Goal: Information Seeking & Learning: Learn about a topic

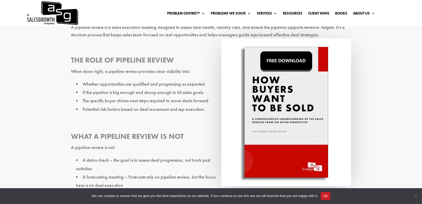
scroll to position [374, 0]
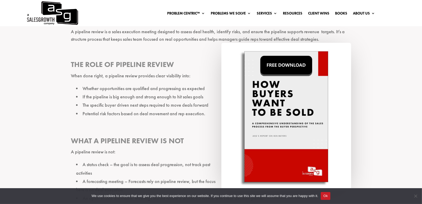
click at [289, 71] on img at bounding box center [286, 117] width 130 height 148
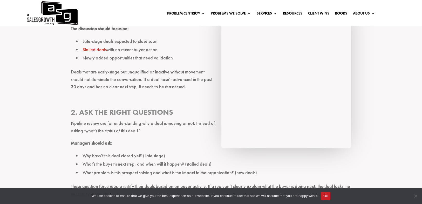
scroll to position [1349, 0]
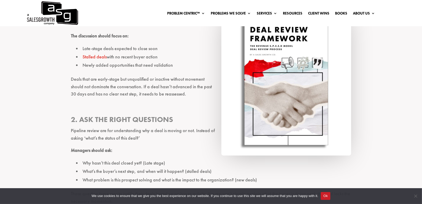
click at [277, 61] on img at bounding box center [286, 82] width 130 height 148
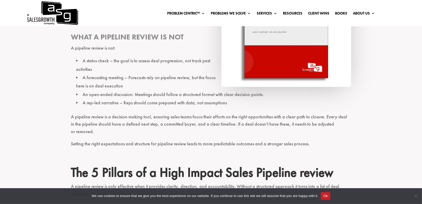
scroll to position [353, 0]
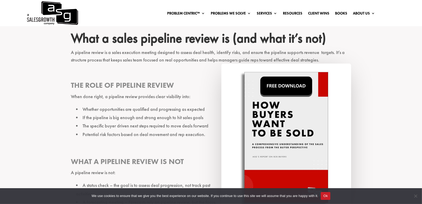
click at [274, 89] on img at bounding box center [286, 138] width 130 height 148
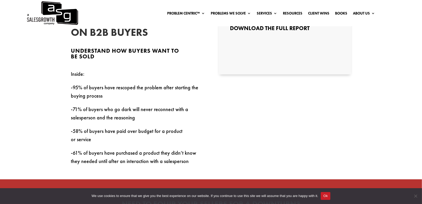
scroll to position [125, 0]
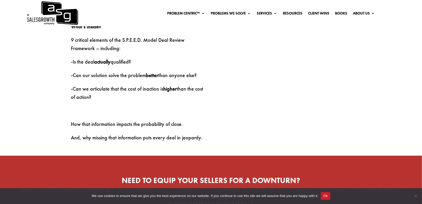
scroll to position [332, 0]
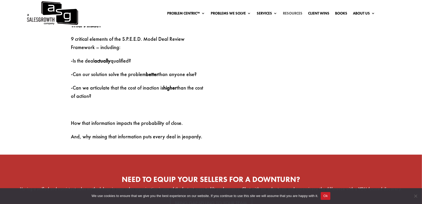
click at [295, 13] on link "Resources" at bounding box center [292, 14] width 19 height 6
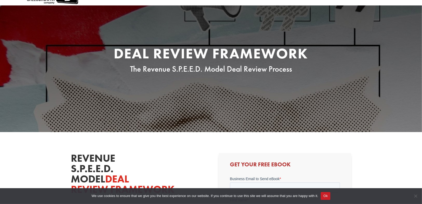
scroll to position [0, 0]
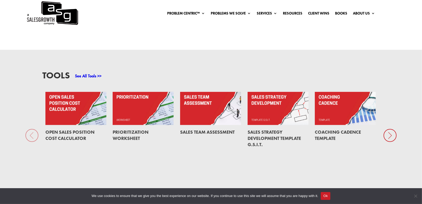
scroll to position [374, 0]
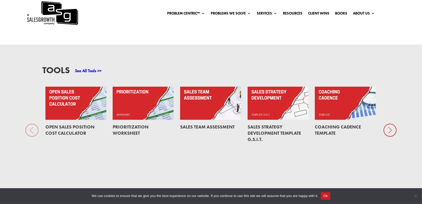
click at [387, 130] on icon at bounding box center [390, 130] width 13 height 13
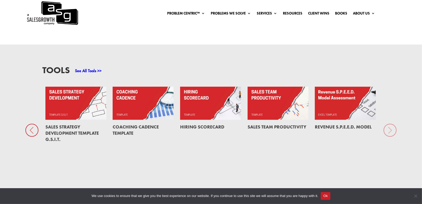
click at [387, 130] on div "Tools See All Tools >> Open Sales Position Cost Calculator Prioritization Works…" at bounding box center [211, 120] width 422 height 151
click at [391, 131] on div "Tools See All Tools >> Open Sales Position Cost Calculator Prioritization Works…" at bounding box center [211, 120] width 422 height 151
click at [32, 128] on icon at bounding box center [31, 130] width 13 height 13
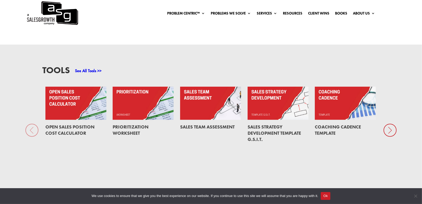
click at [139, 97] on link at bounding box center [143, 103] width 61 height 33
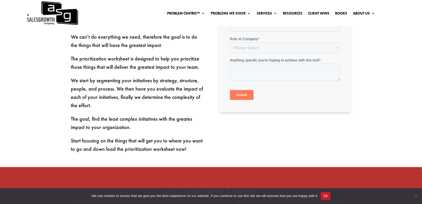
scroll to position [311, 0]
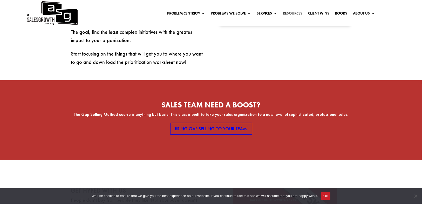
click at [293, 15] on link "Resources" at bounding box center [292, 14] width 19 height 6
